Goal: Transaction & Acquisition: Purchase product/service

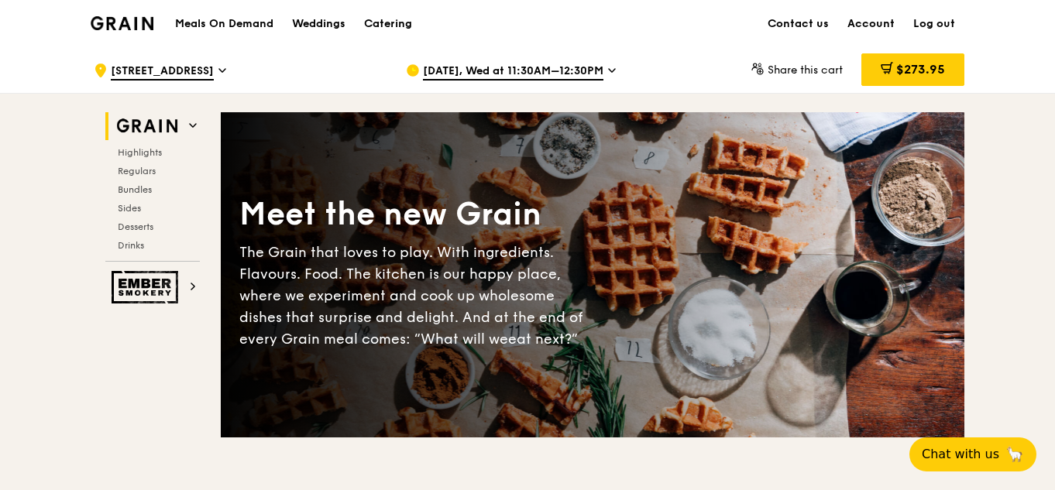
click at [935, 13] on link "Log out" at bounding box center [934, 24] width 60 height 46
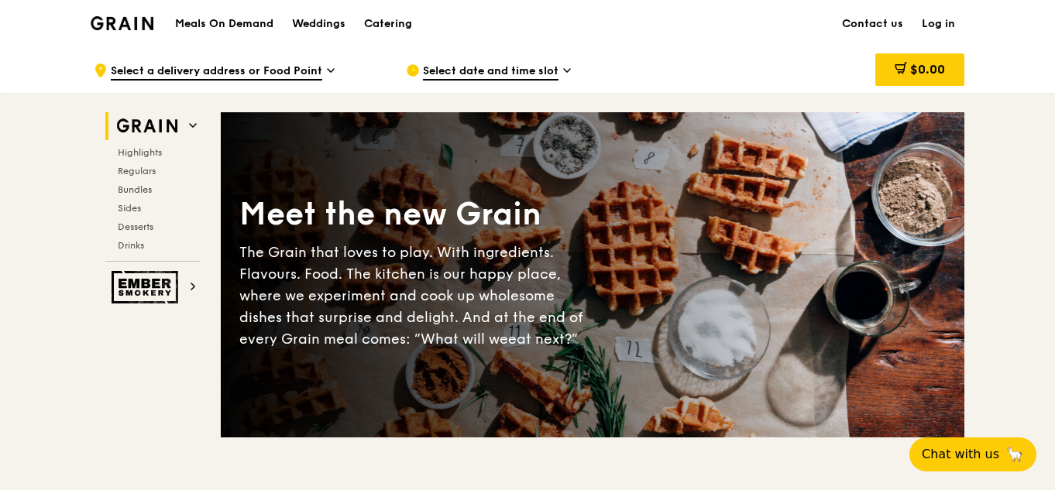
drag, startPoint x: 945, startPoint y: 23, endPoint x: 928, endPoint y: 43, distance: 25.8
click at [945, 22] on link "Log in" at bounding box center [938, 24] width 52 height 46
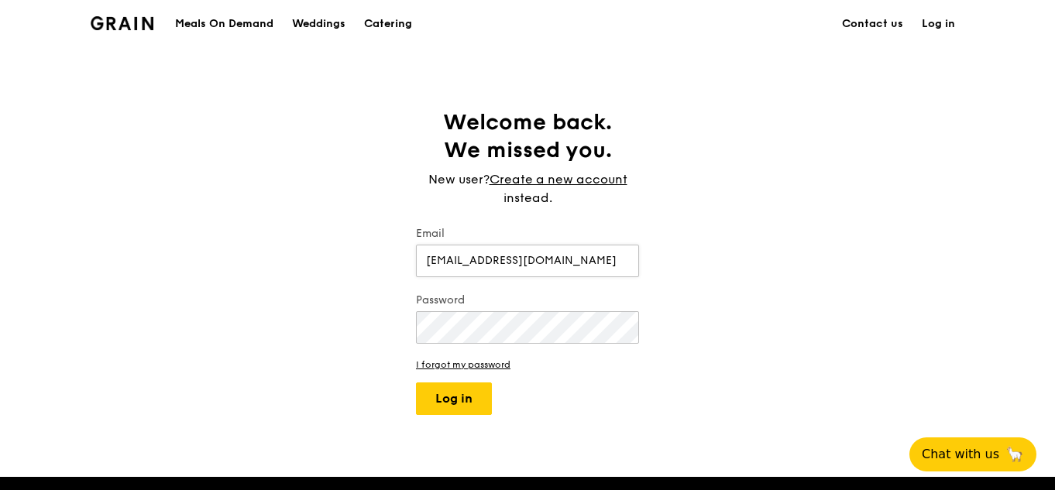
type input "[EMAIL_ADDRESS][DOMAIN_NAME]"
click at [416, 383] on button "Log in" at bounding box center [454, 399] width 76 height 33
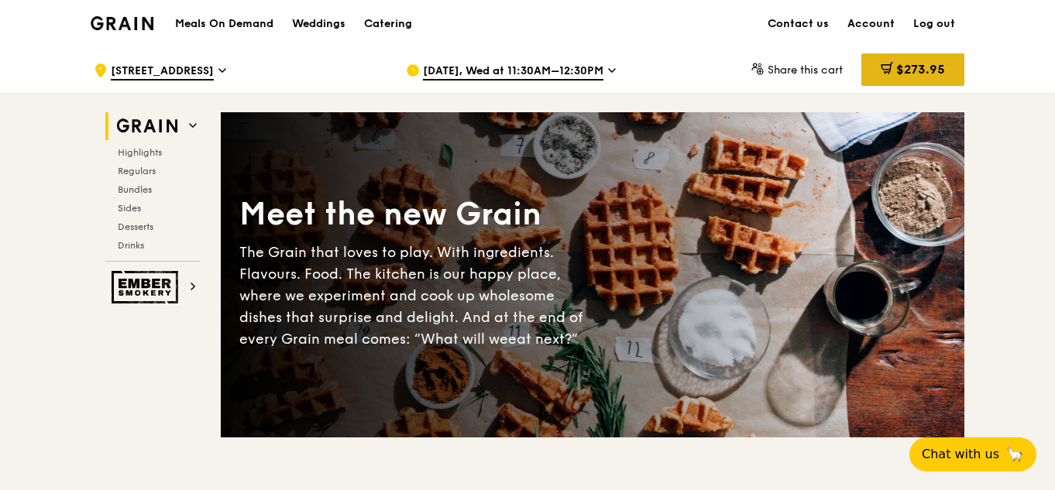
click at [914, 69] on span "$273.95" at bounding box center [920, 69] width 49 height 15
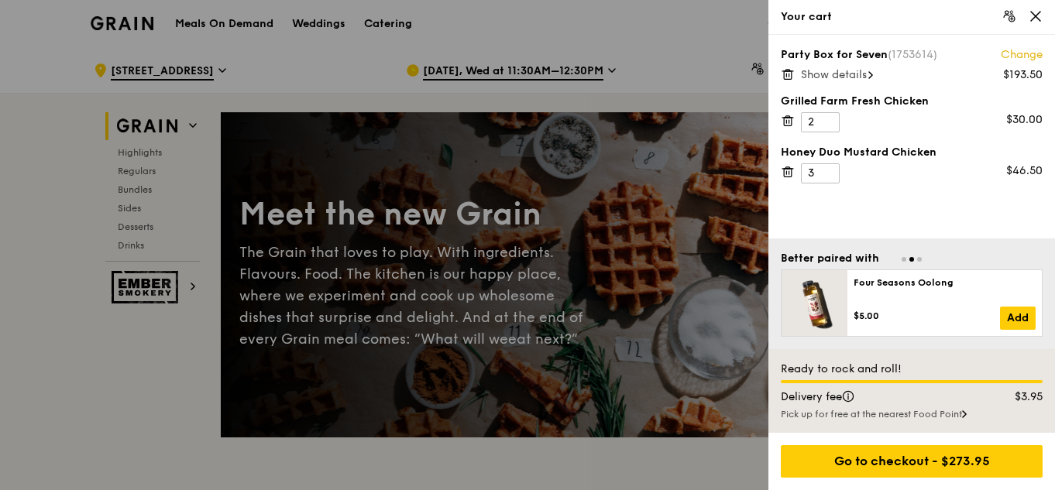
click at [850, 75] on span "Show details" at bounding box center [834, 74] width 66 height 13
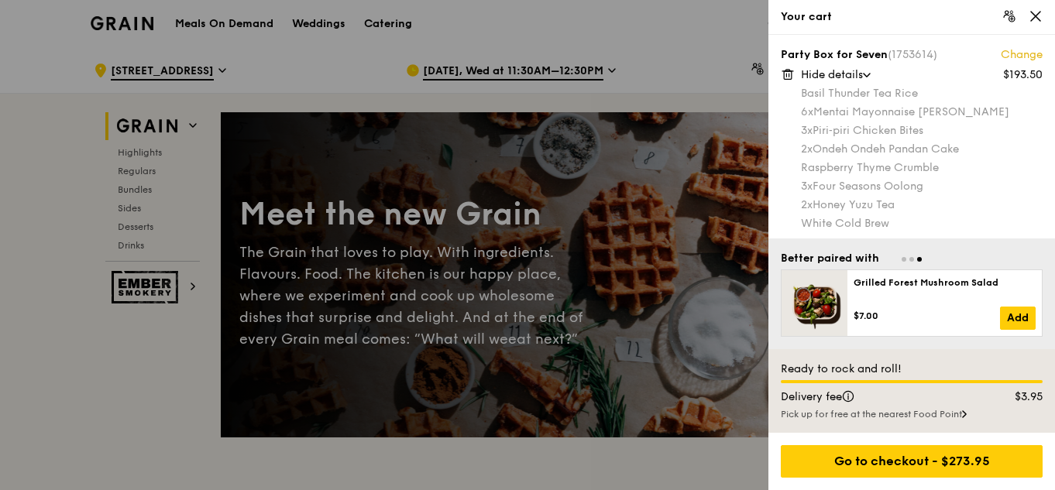
click at [1035, 13] on icon at bounding box center [1036, 16] width 14 height 14
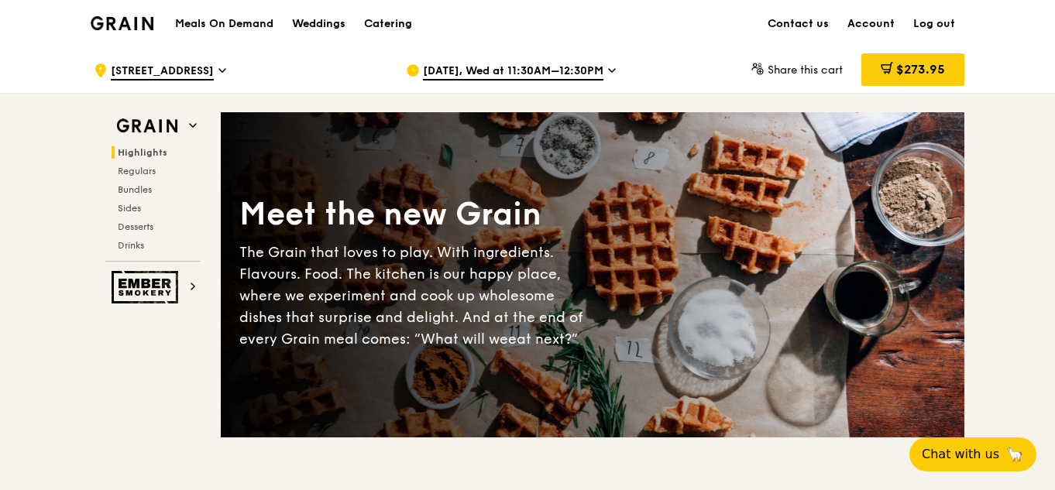
click at [936, 27] on link "Log out" at bounding box center [934, 24] width 60 height 46
